Goal: Task Accomplishment & Management: Manage account settings

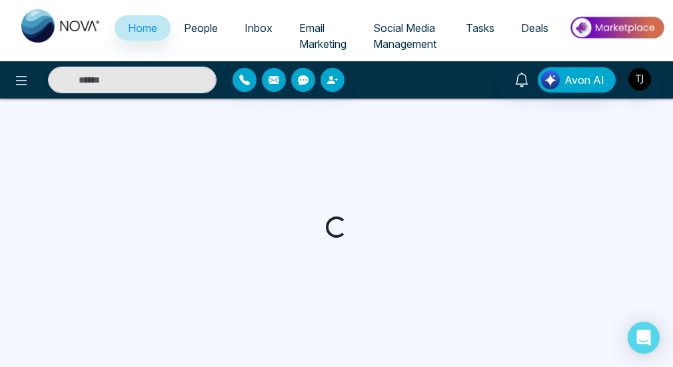
select select "*"
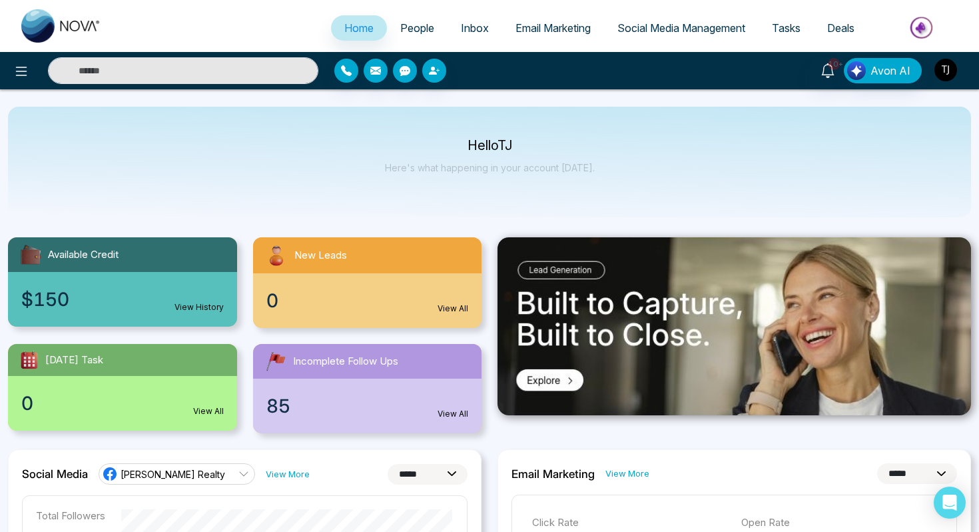
click at [672, 69] on img "button" at bounding box center [946, 70] width 23 height 23
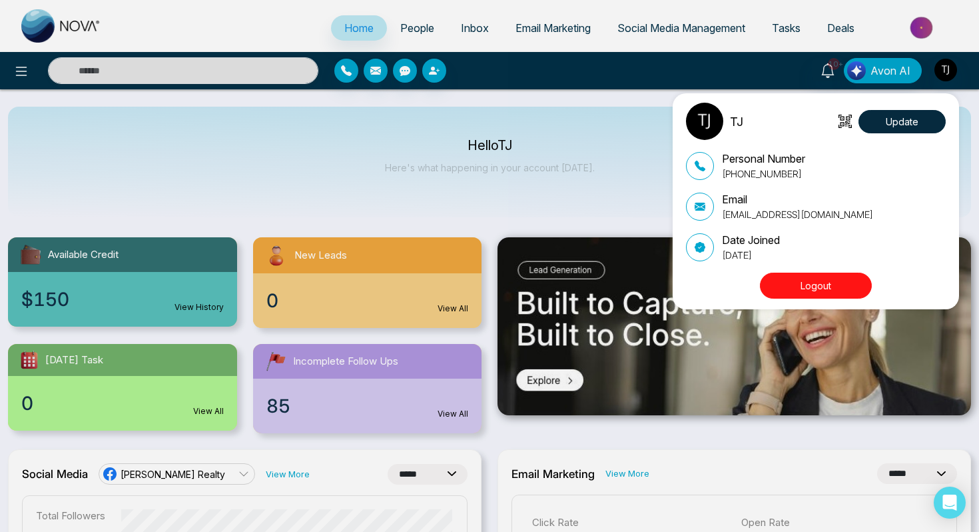
click at [672, 290] on button "Logout" at bounding box center [816, 286] width 112 height 26
